Goal: Entertainment & Leisure: Consume media (video, audio)

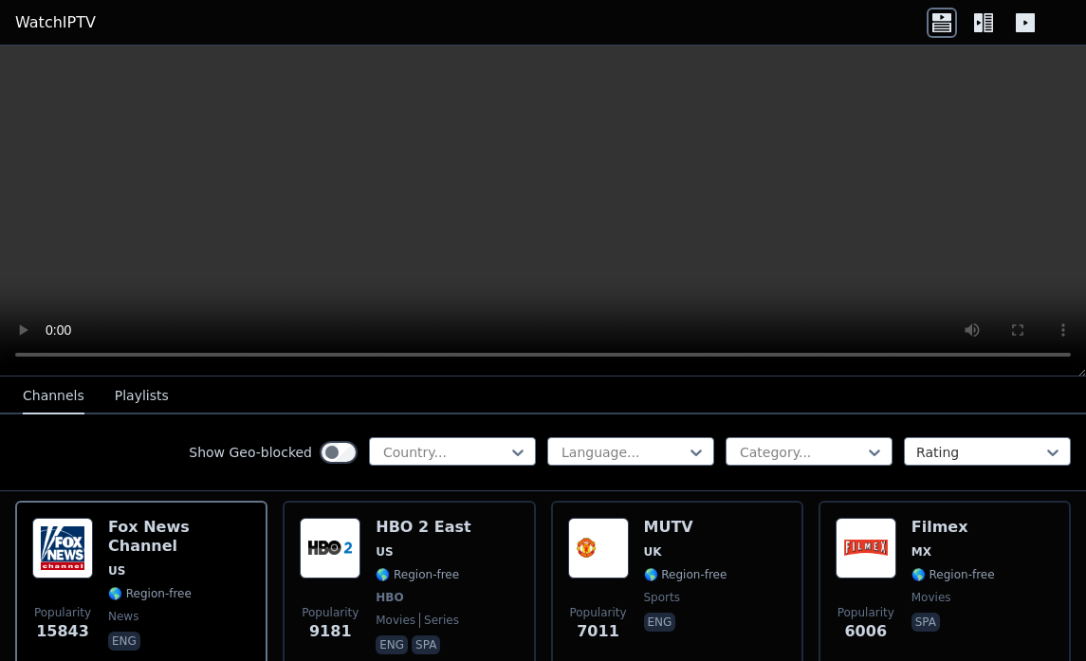
scroll to position [216, 0]
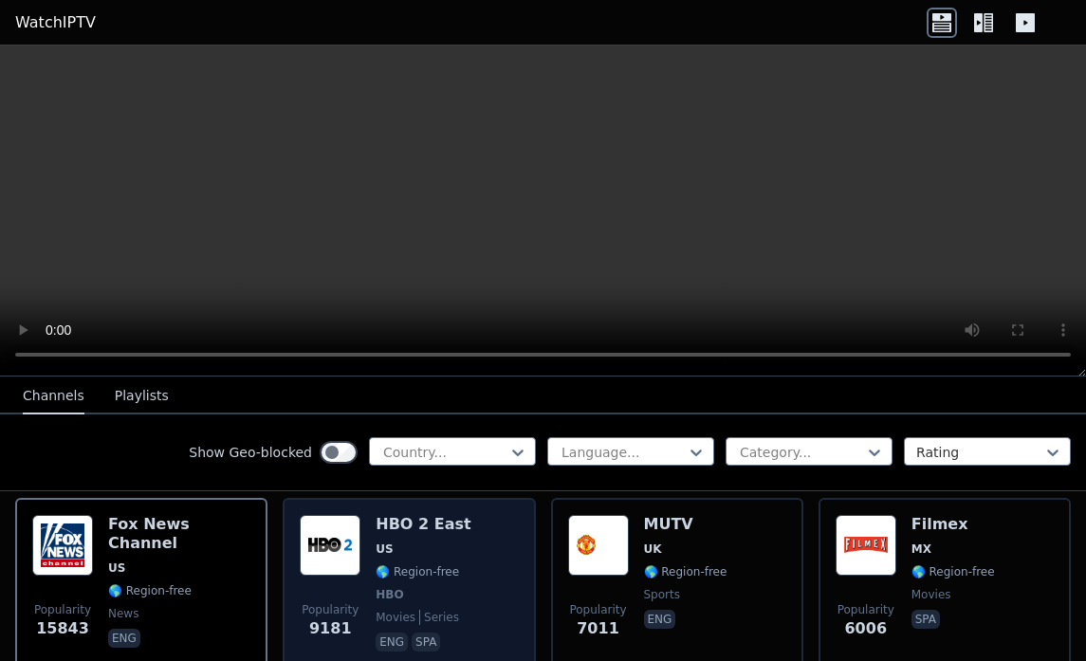
click at [338, 521] on img at bounding box center [330, 545] width 61 height 61
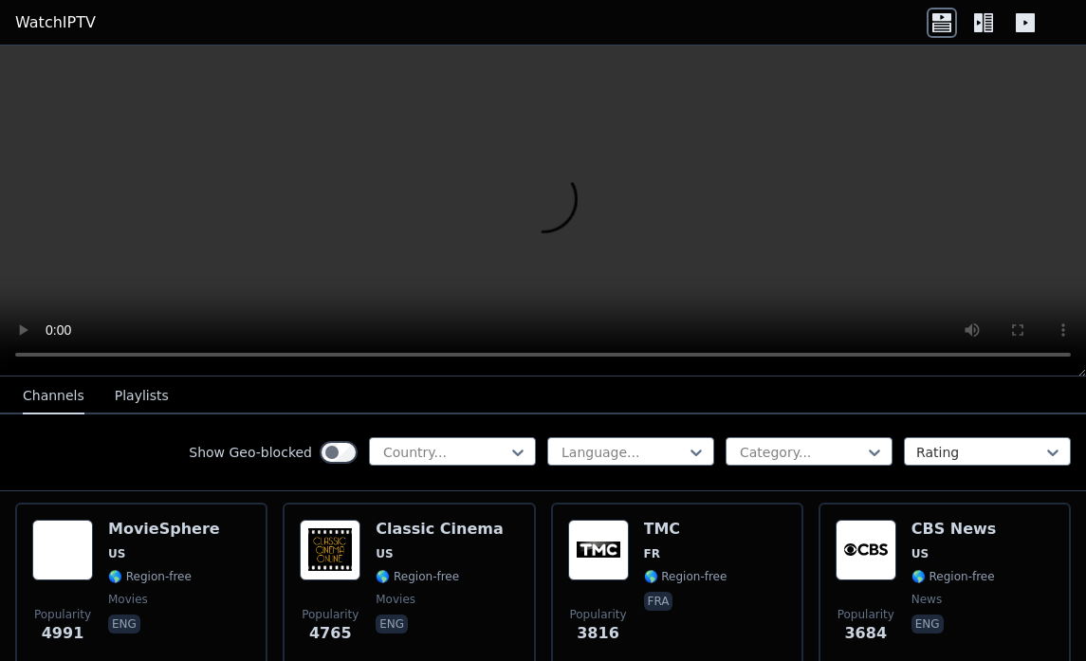
scroll to position [412, 0]
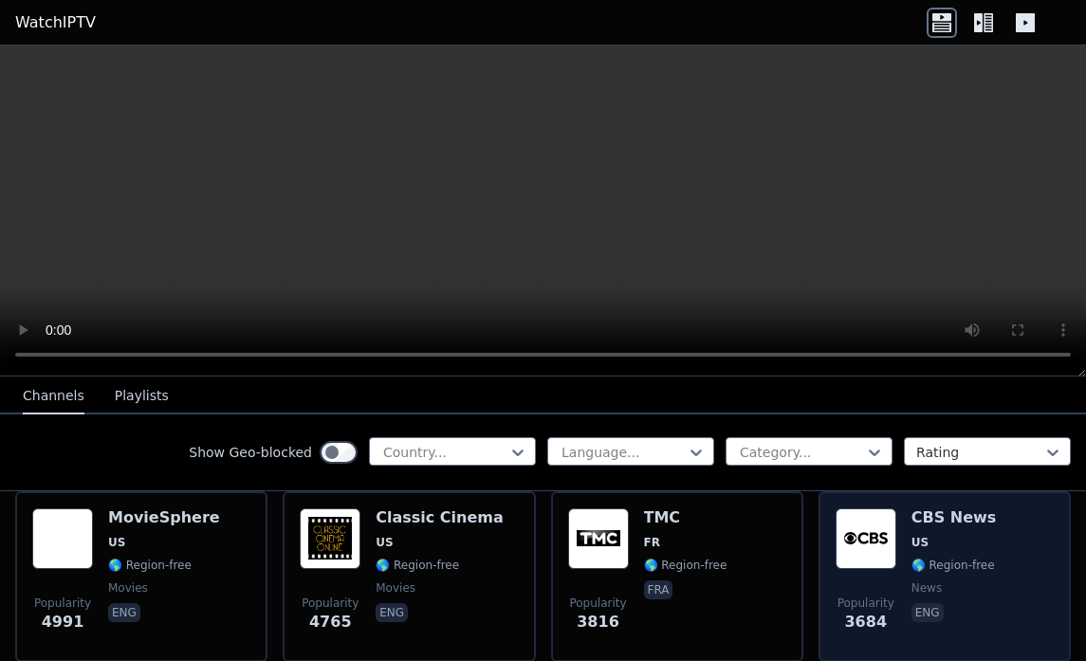
click at [862, 521] on img at bounding box center [865, 538] width 61 height 61
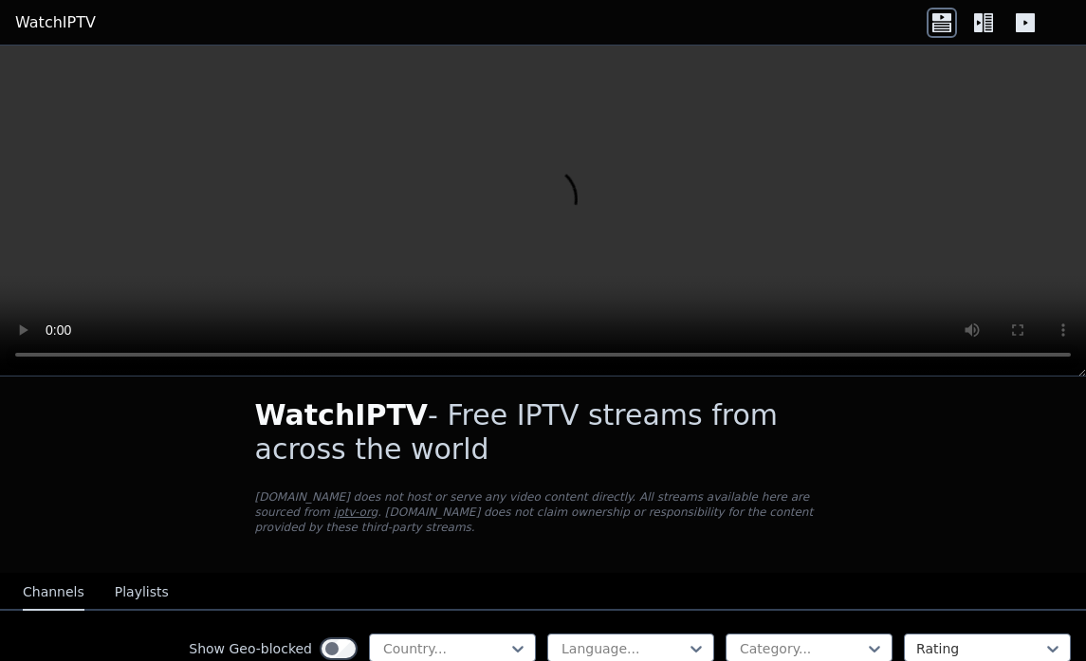
scroll to position [0, 0]
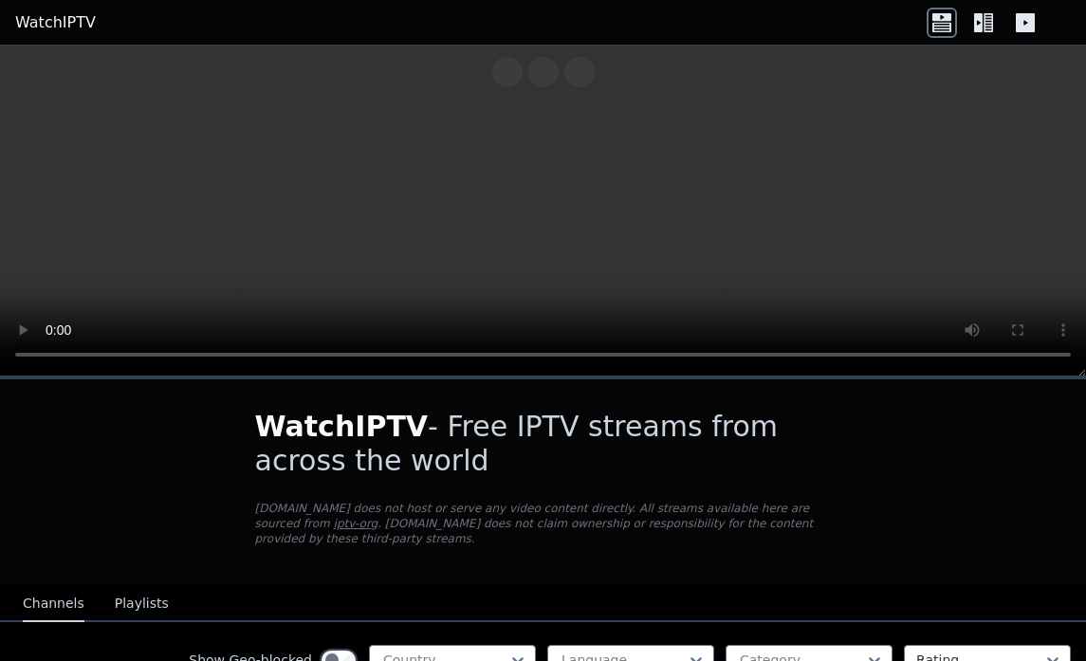
click at [540, 203] on video at bounding box center [543, 211] width 1086 height 331
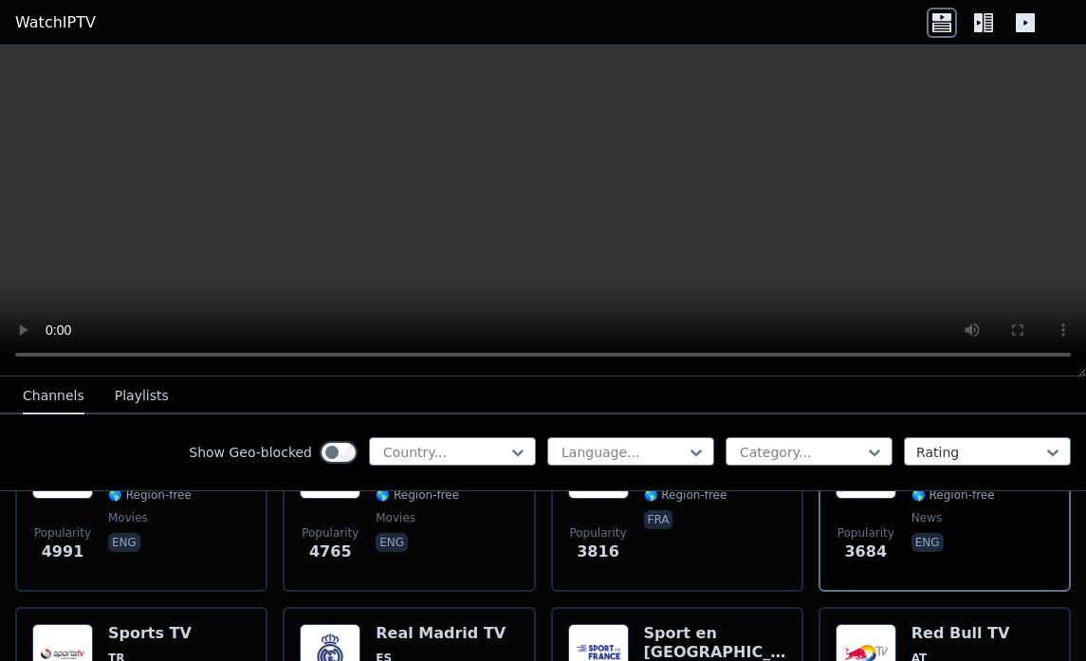
scroll to position [503, 0]
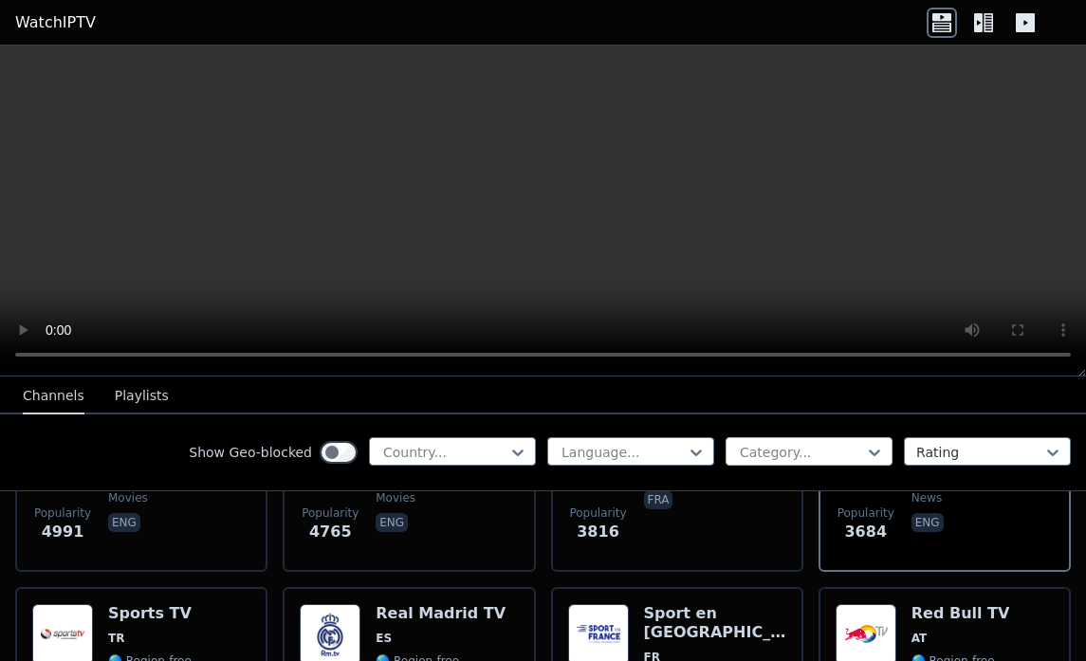
click at [844, 447] on div at bounding box center [801, 452] width 127 height 19
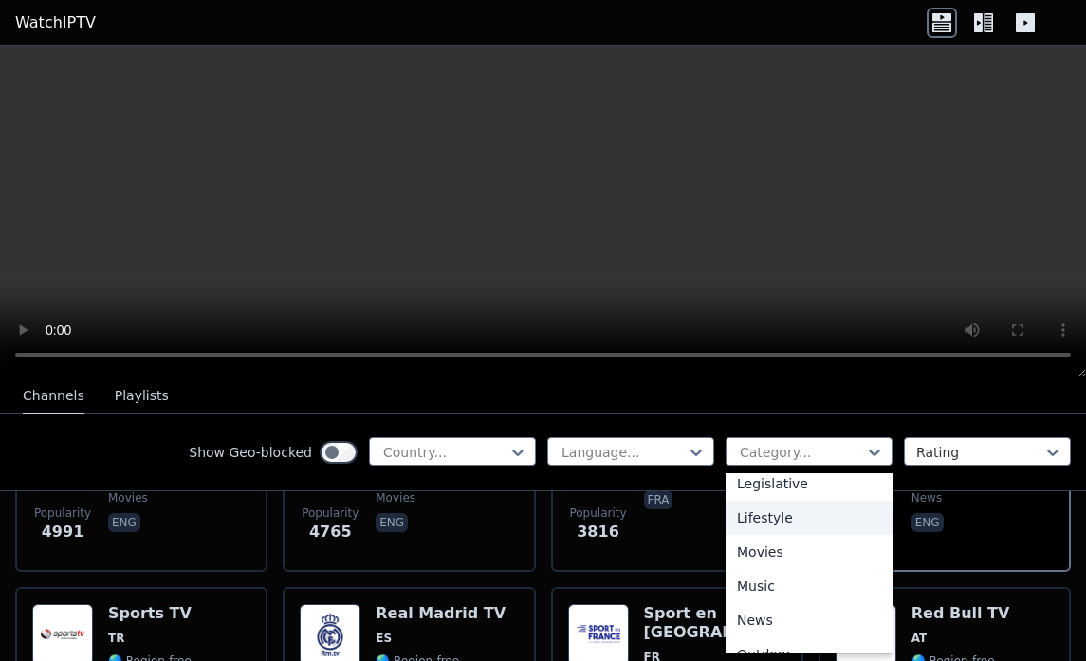
scroll to position [463, 0]
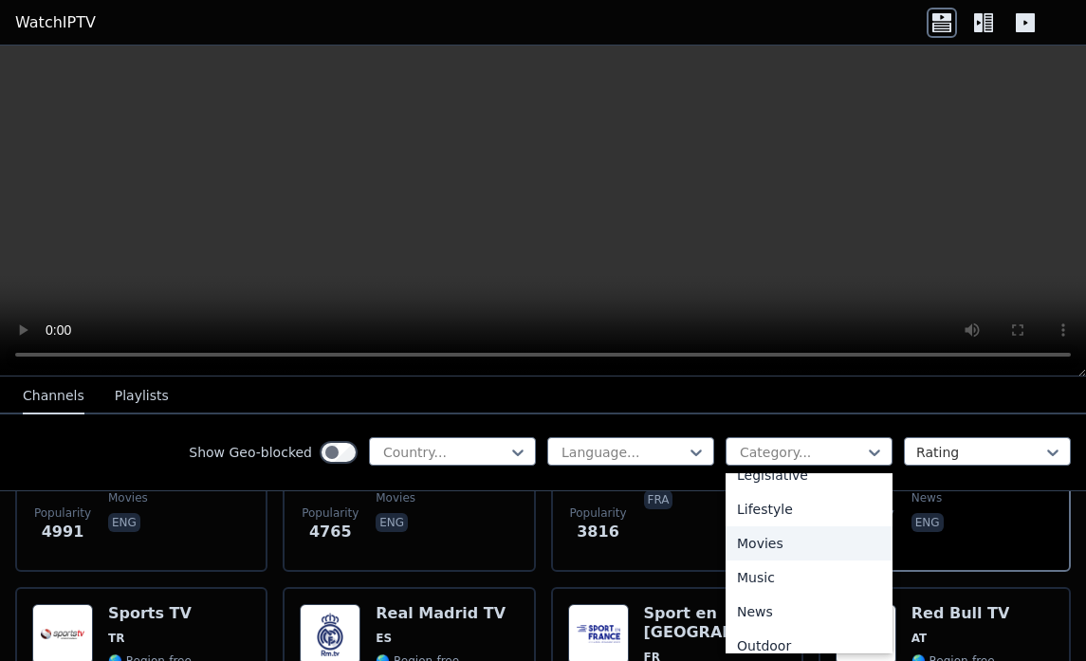
click at [768, 544] on div "Movies" at bounding box center [808, 543] width 167 height 34
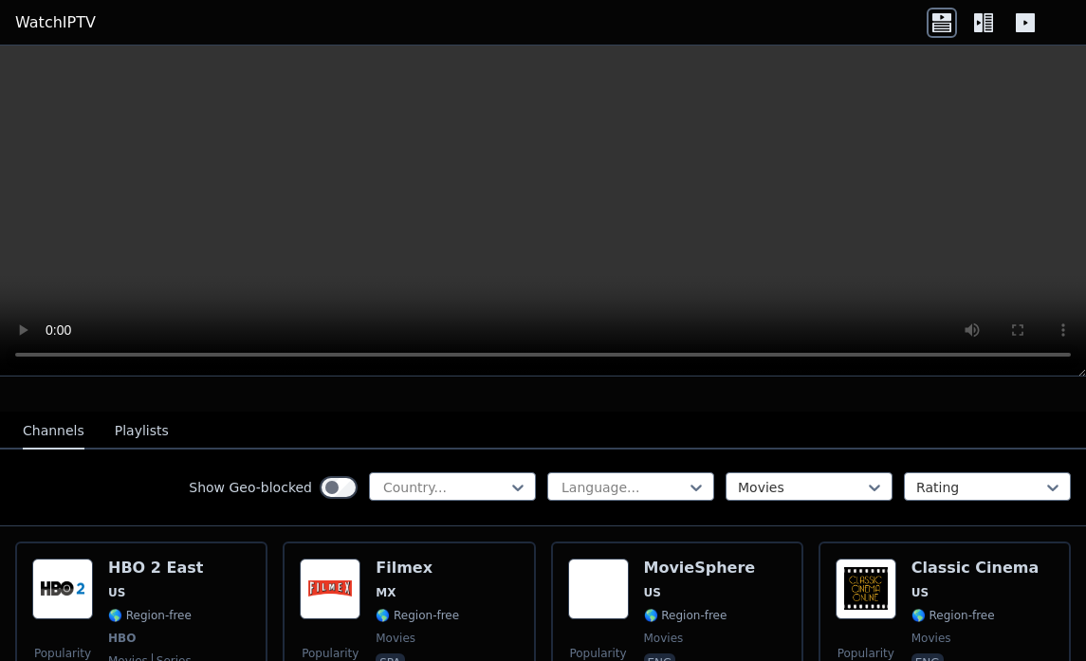
scroll to position [173, 0]
